Goal: Transaction & Acquisition: Purchase product/service

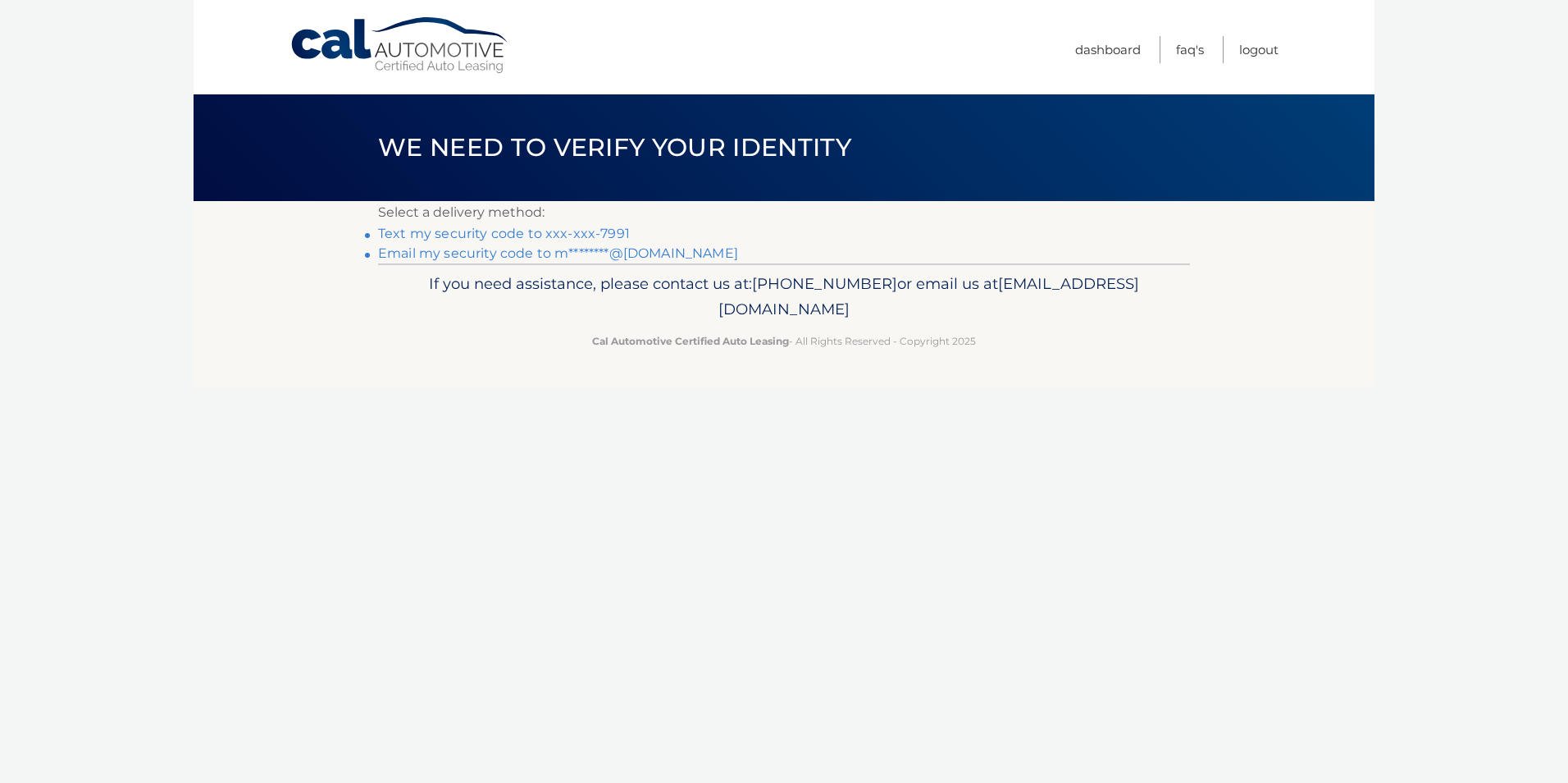
click at [460, 230] on link "Text my security code to xxx-xxx-7991" at bounding box center [504, 233] width 251 height 16
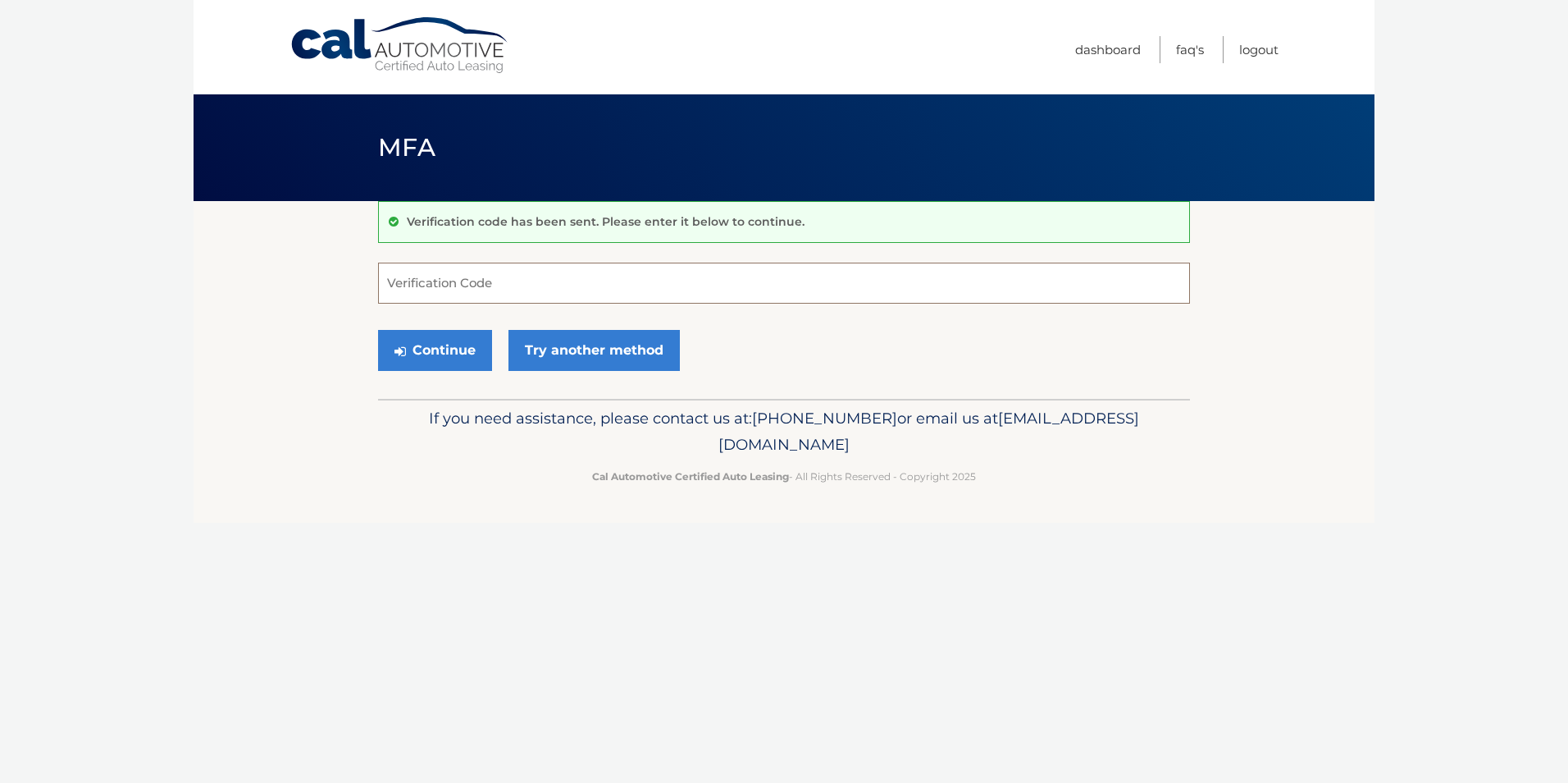
click at [509, 276] on input "Verification Code" at bounding box center [784, 283] width 812 height 41
type input "661093"
click at [408, 352] on button "Continue" at bounding box center [435, 350] width 114 height 41
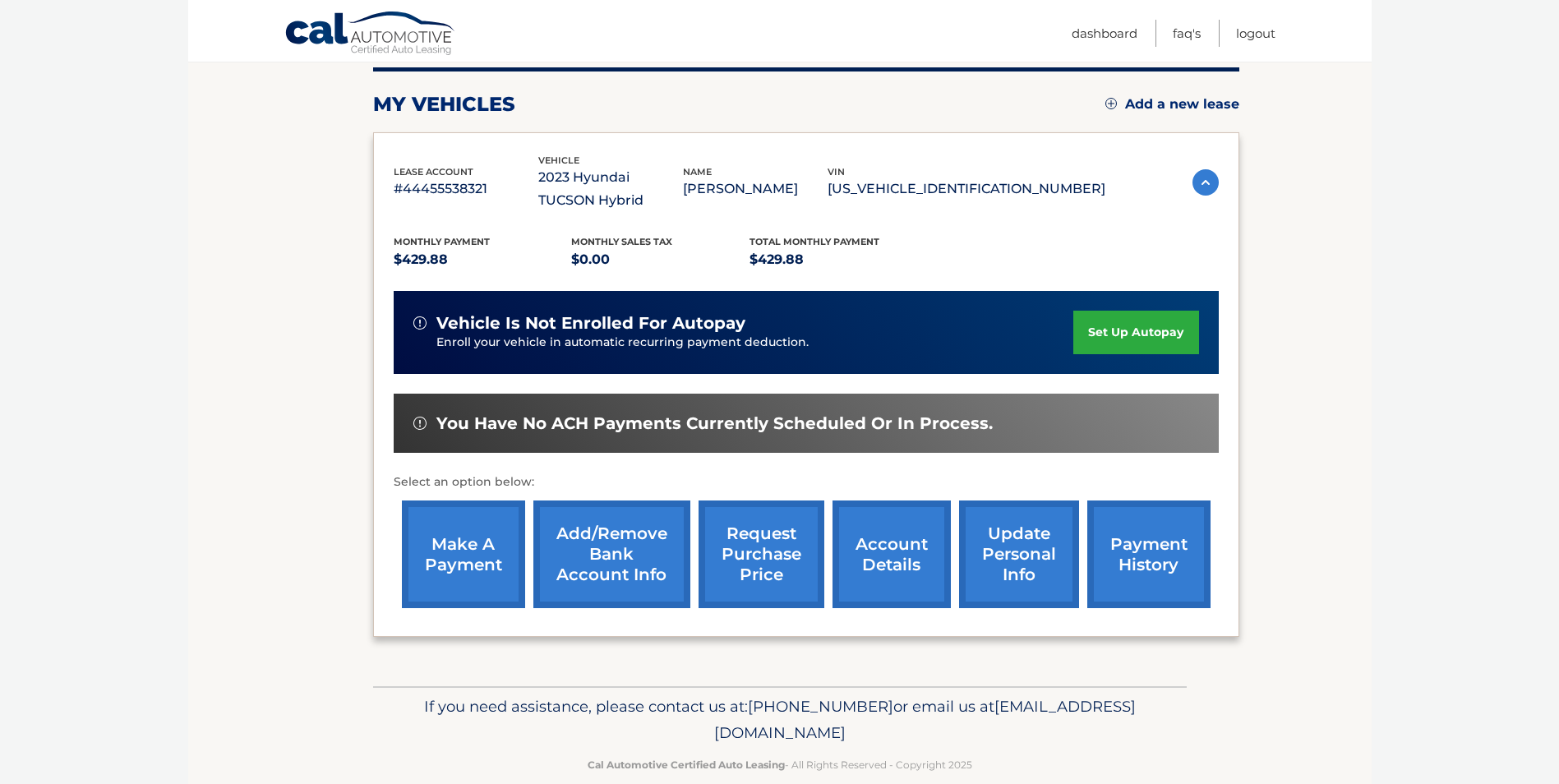
scroll to position [221, 0]
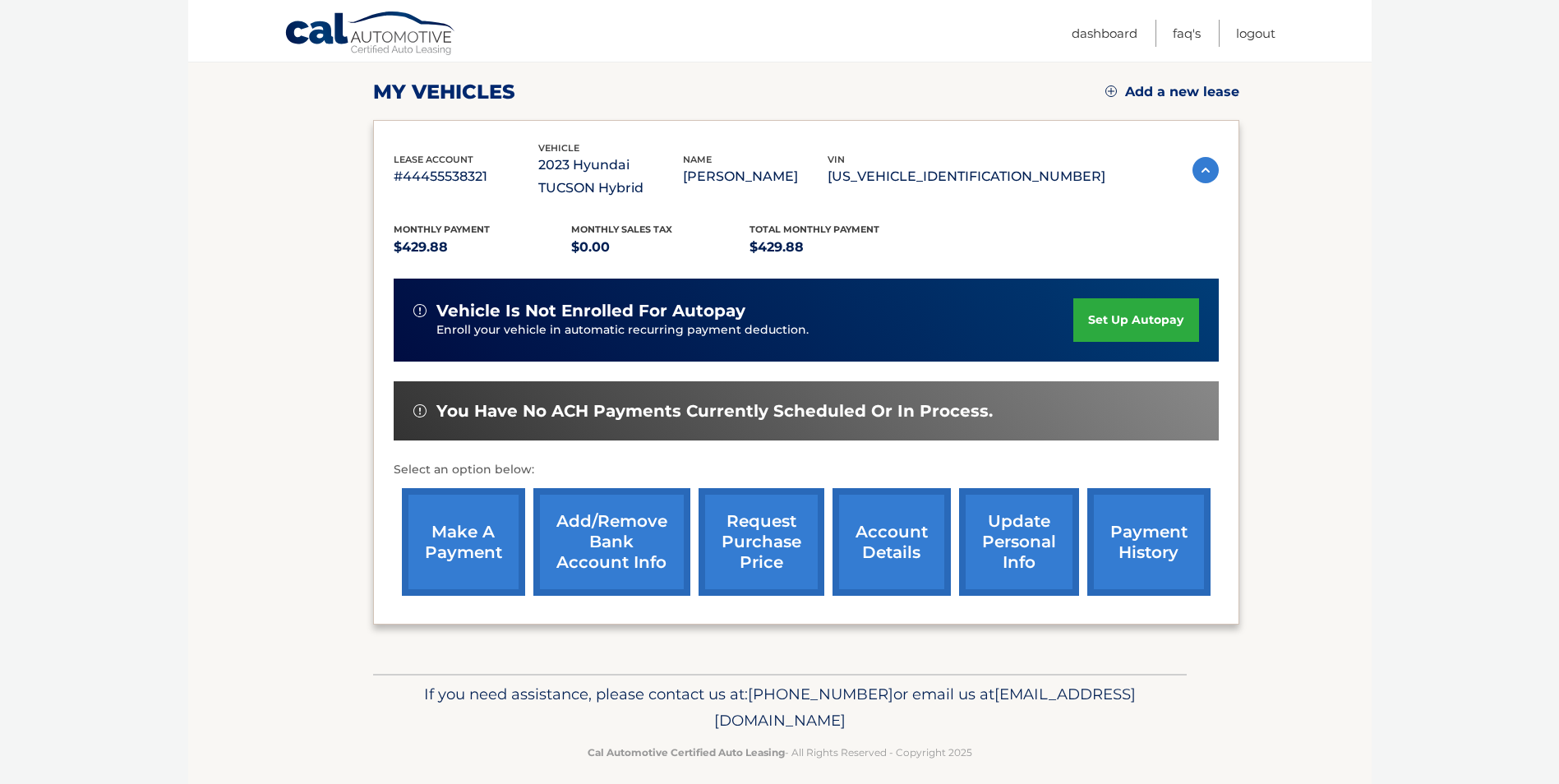
click at [462, 540] on link "make a payment" at bounding box center [463, 541] width 123 height 108
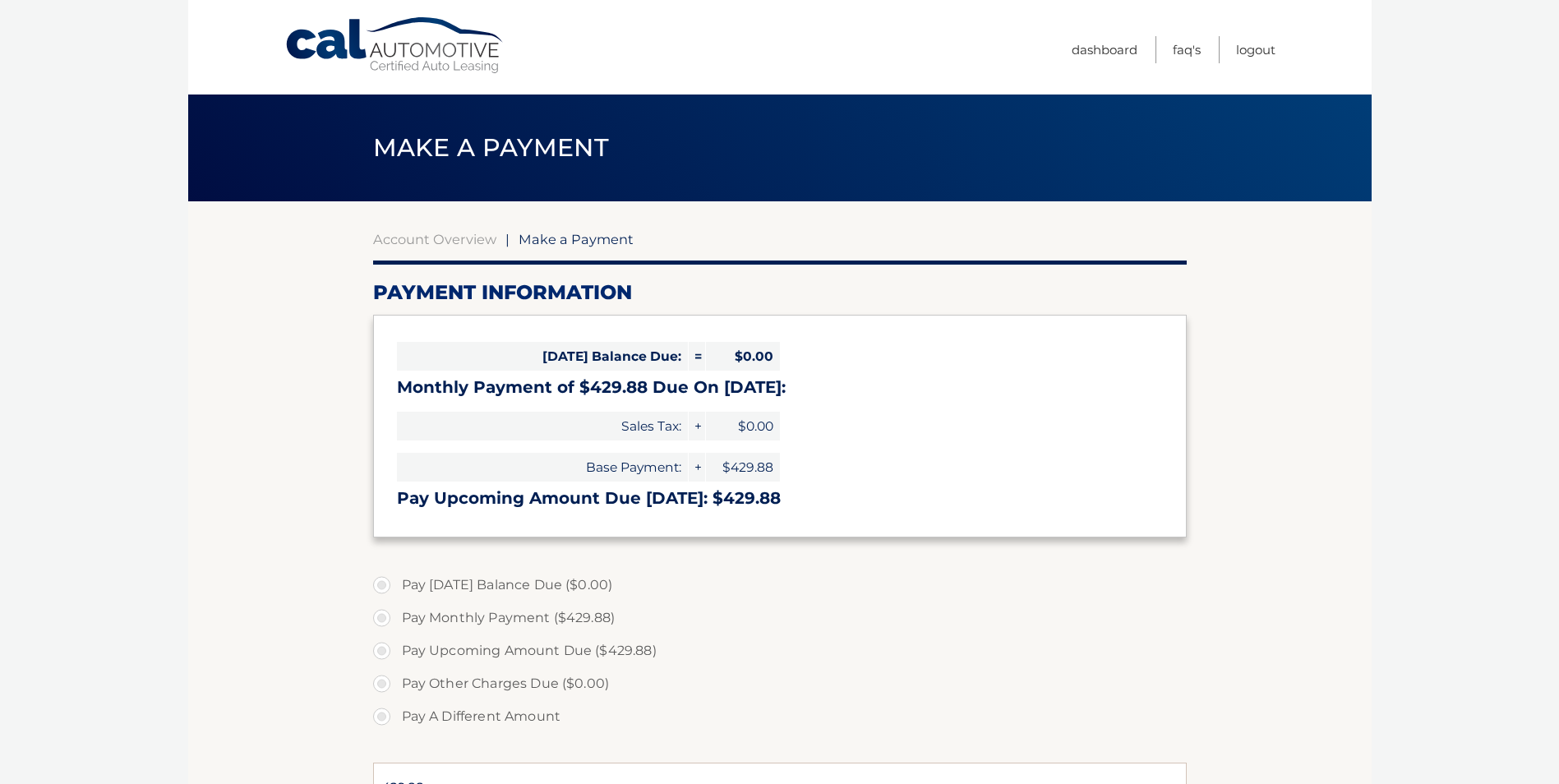
select select "M2EwZGE0NDEtMGM3Ny00Zjk3LWI0ZjYtNTljMGYwYTg5MTYz"
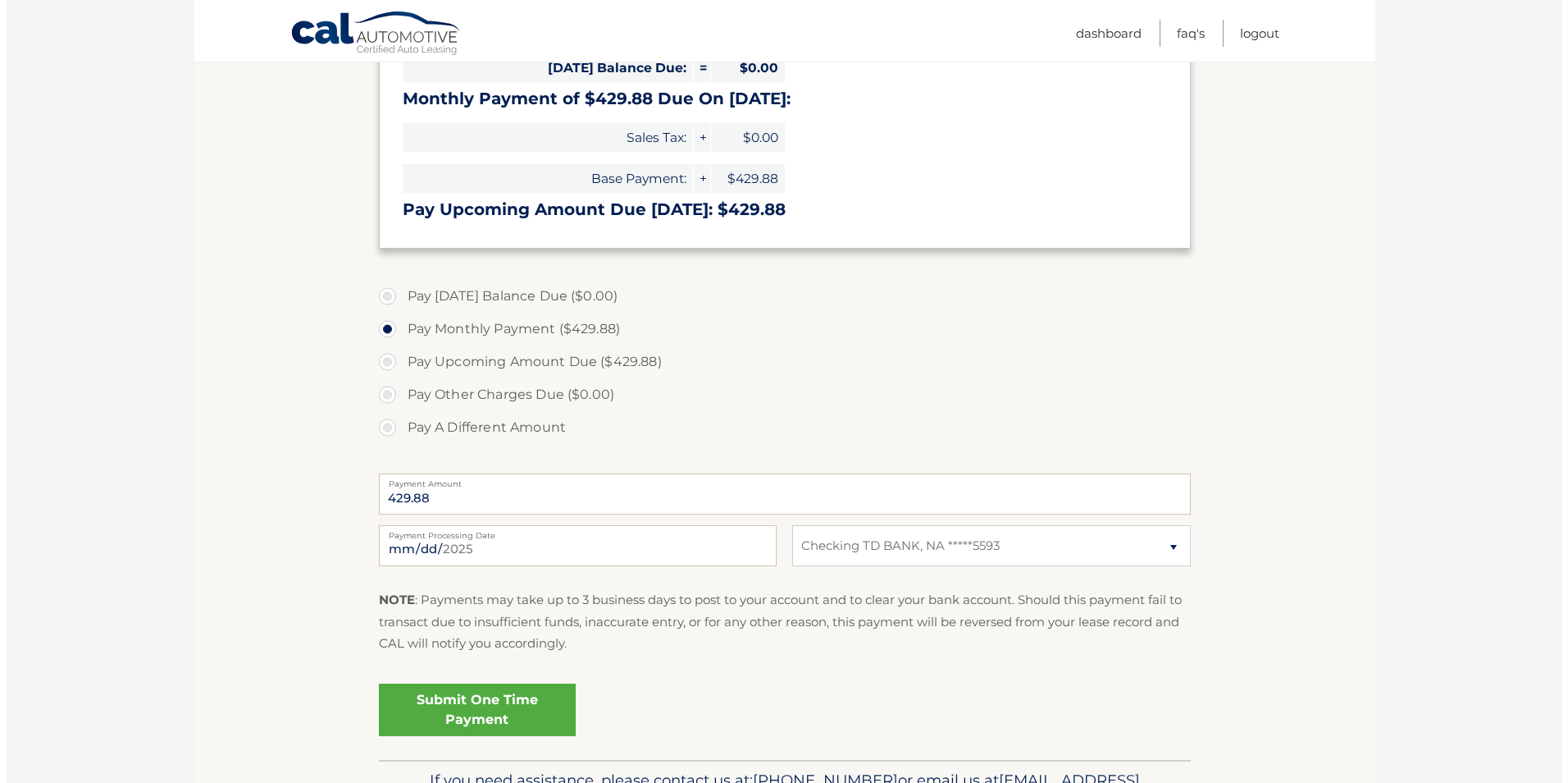
scroll to position [307, 0]
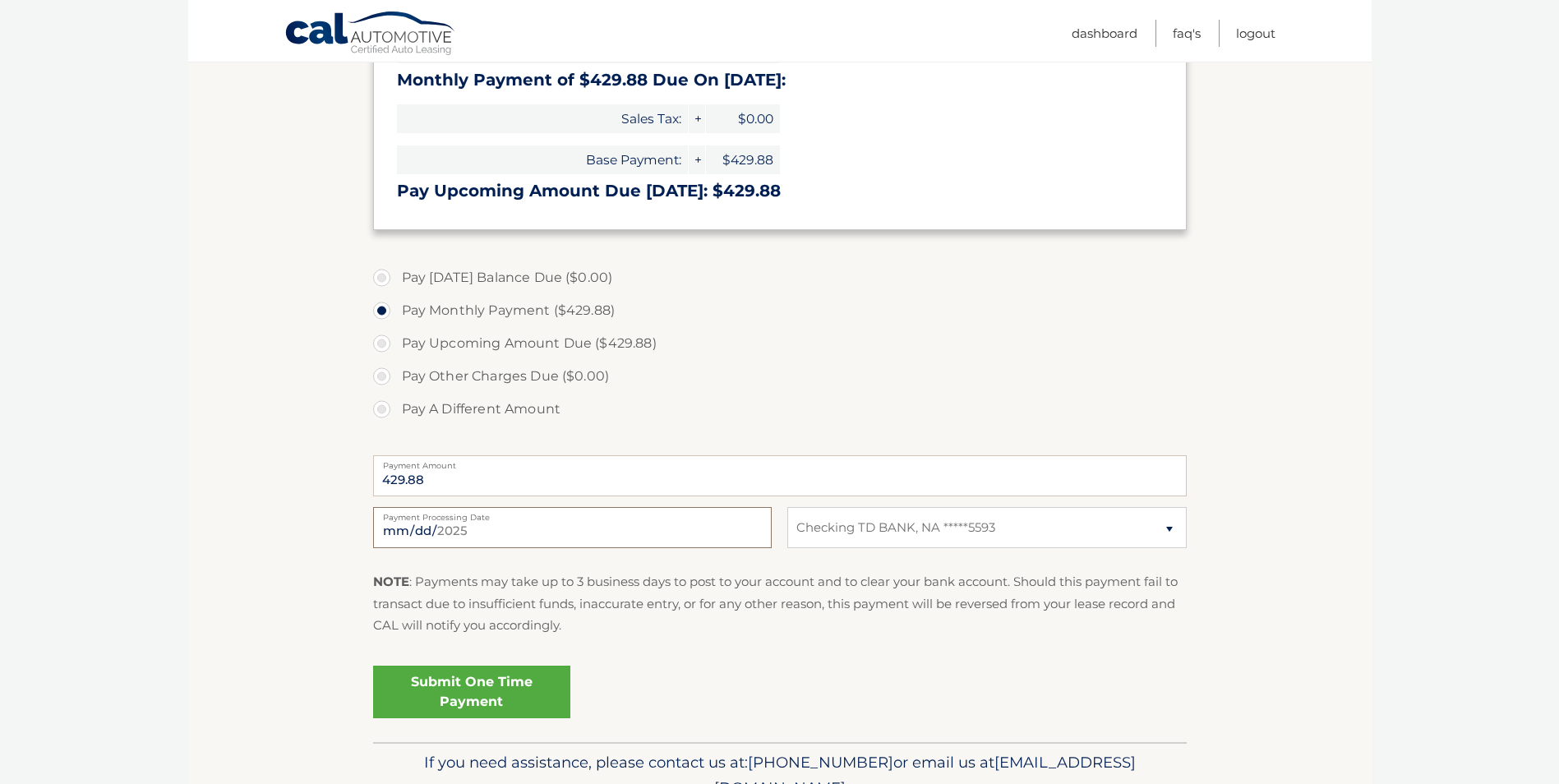
click at [751, 528] on input "2025-08-31" at bounding box center [573, 528] width 399 height 41
type input "2025-09-09"
click at [467, 691] on link "Submit One Time Payment" at bounding box center [472, 691] width 198 height 52
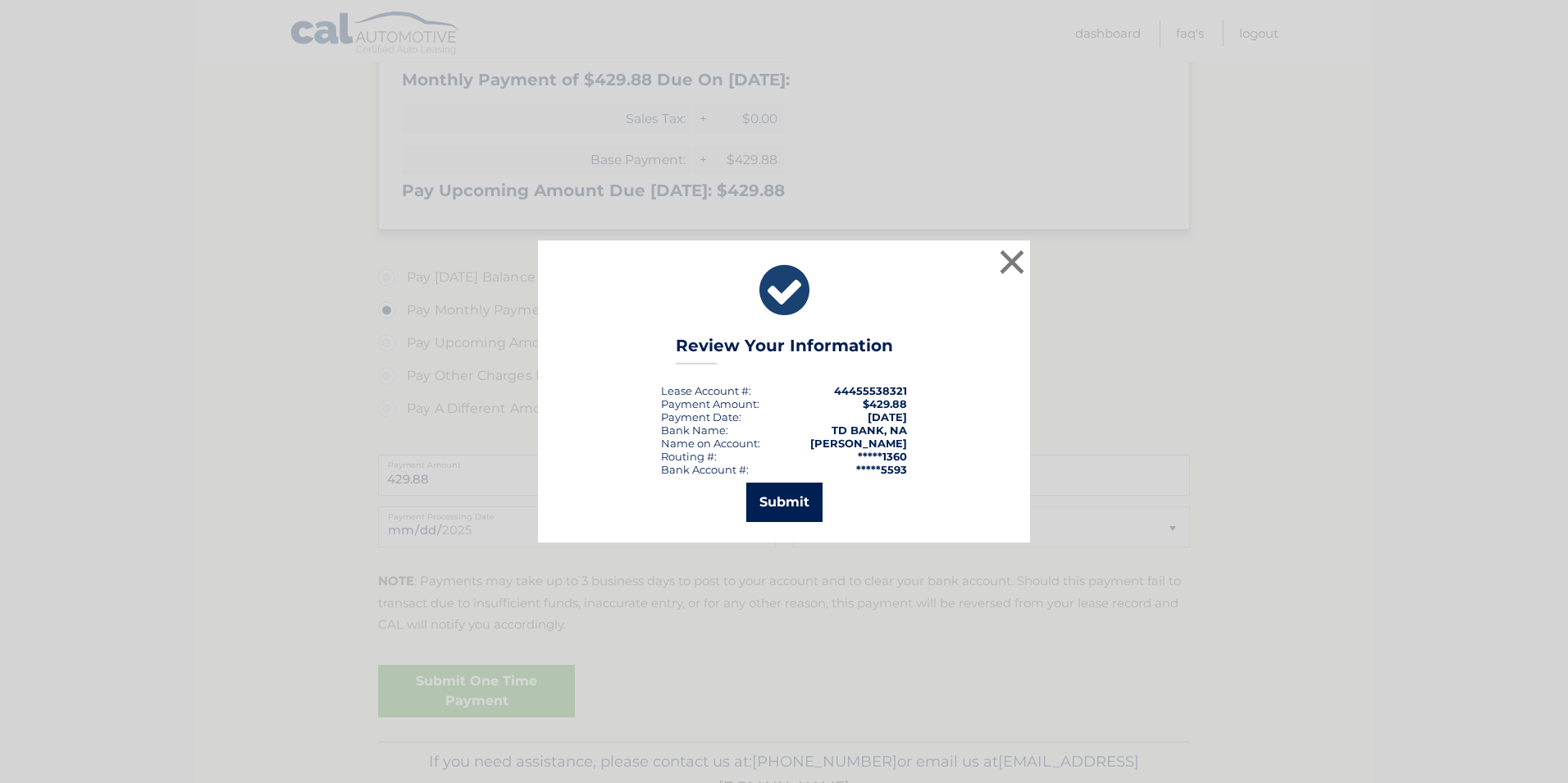
click at [788, 498] on button "Submit" at bounding box center [784, 502] width 76 height 39
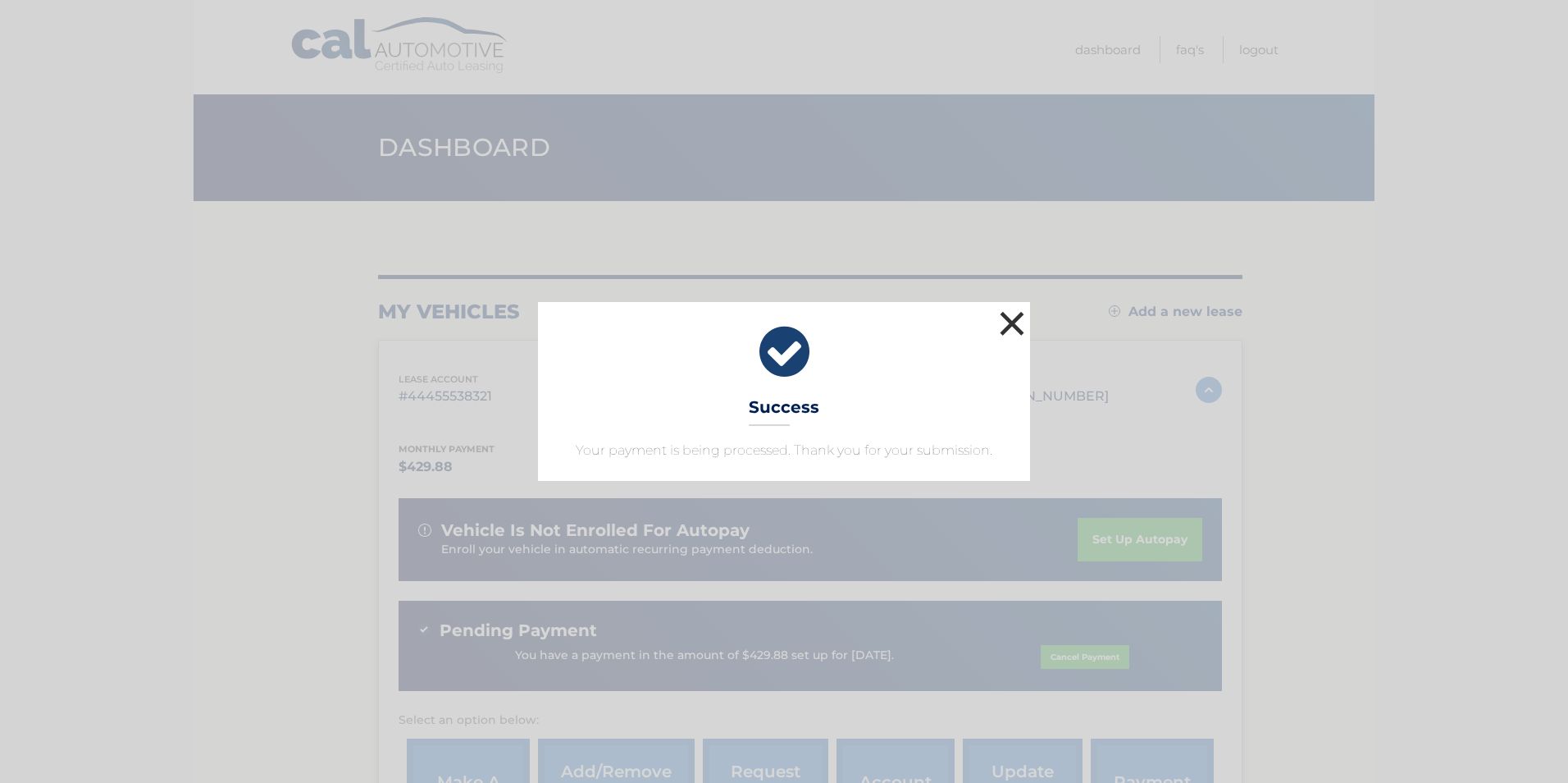
drag, startPoint x: 1018, startPoint y: 310, endPoint x: 1010, endPoint y: 315, distance: 9.4
click at [1017, 310] on button "×" at bounding box center [1012, 323] width 33 height 33
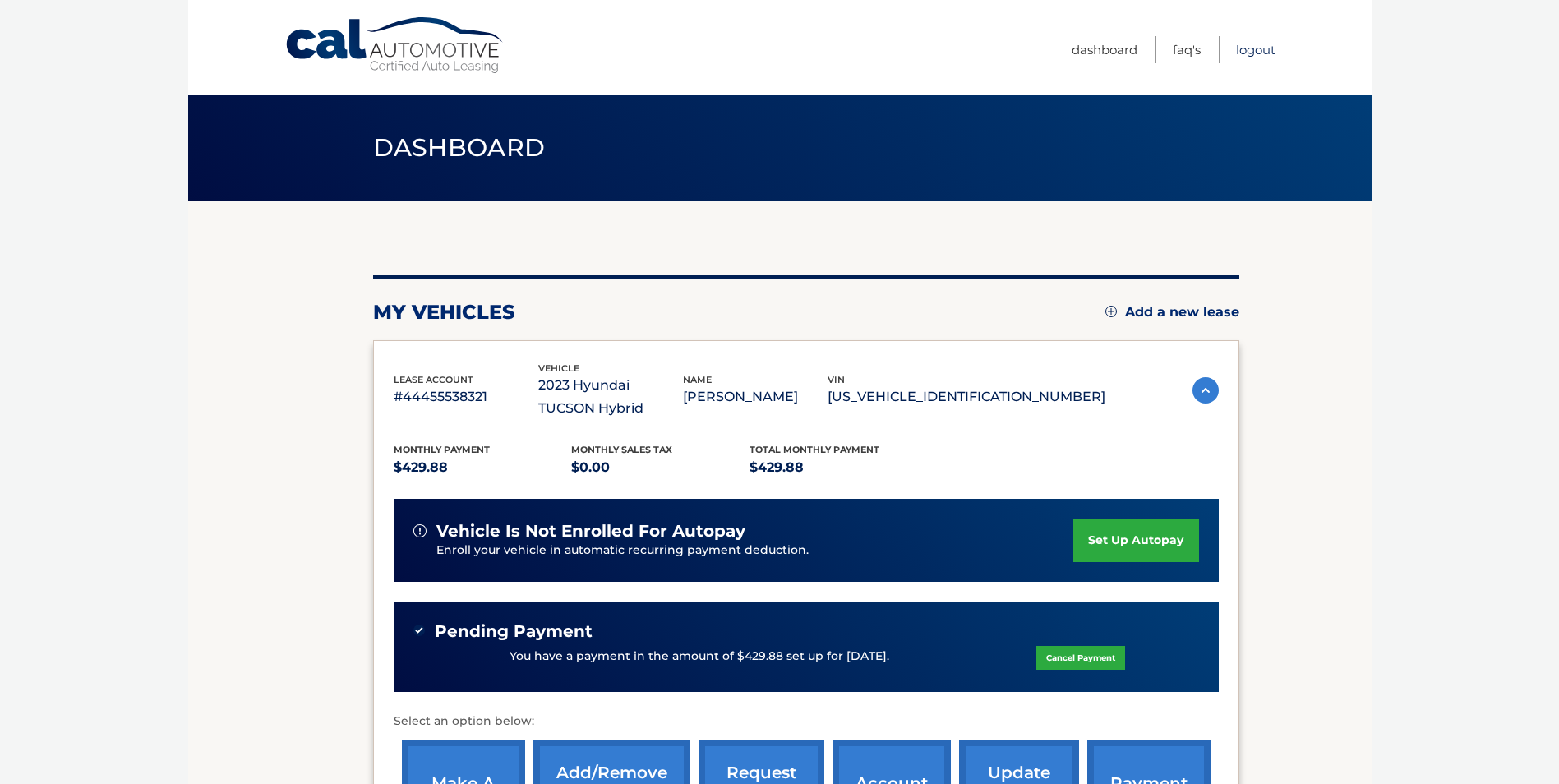
click at [1267, 51] on link "Logout" at bounding box center [1255, 49] width 40 height 27
